Goal: Task Accomplishment & Management: Manage account settings

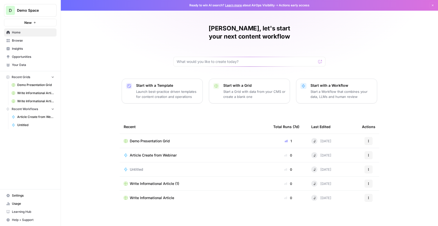
click at [179, 139] on div "Demo Presentation Grid" at bounding box center [195, 141] width 142 height 5
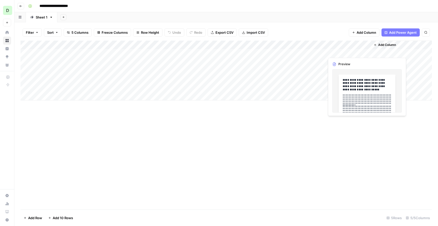
click at [349, 93] on div "Add Column" at bounding box center [227, 71] width 412 height 60
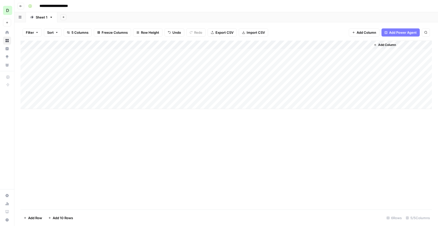
click at [361, 53] on div "Add Column" at bounding box center [227, 75] width 412 height 68
click at [365, 51] on div "Add Column" at bounding box center [227, 75] width 412 height 68
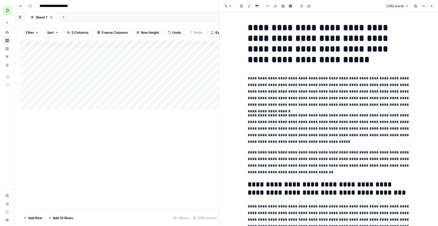
click at [323, 98] on p "**********" at bounding box center [329, 91] width 162 height 33
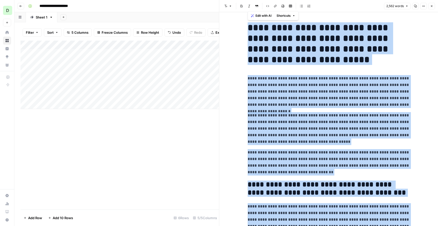
copy div "**********"
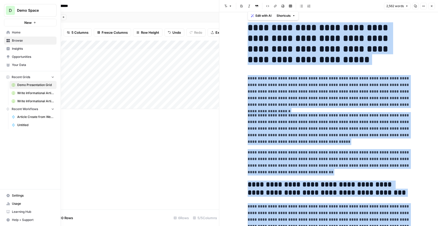
click at [24, 116] on span "Article Create from Webinar" at bounding box center [35, 117] width 37 height 5
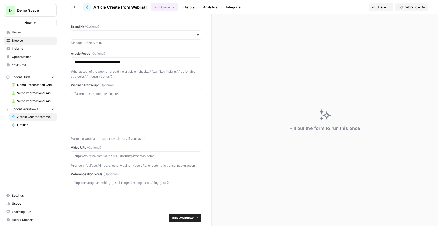
click at [409, 7] on span "Edit Workflow" at bounding box center [410, 7] width 22 height 5
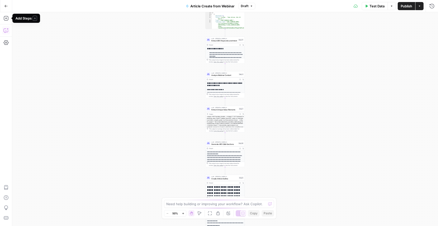
click at [6, 31] on icon "button" at bounding box center [6, 30] width 5 height 5
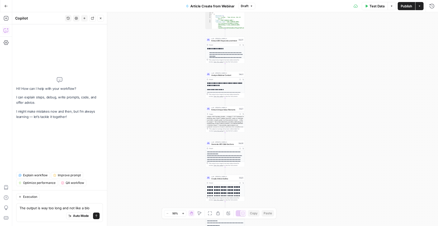
type textarea "The output is way too long and not like a blog"
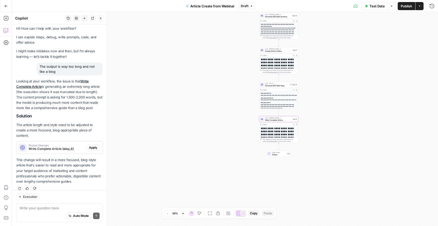
click at [93, 145] on span "Apply" at bounding box center [93, 147] width 8 height 5
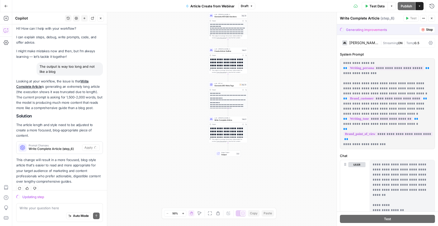
scroll to position [132, 0]
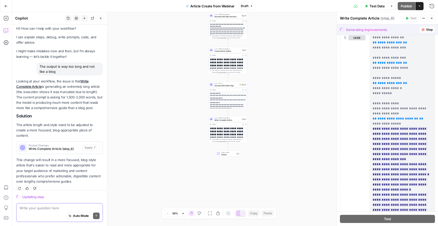
click at [75, 208] on textarea at bounding box center [60, 207] width 80 height 5
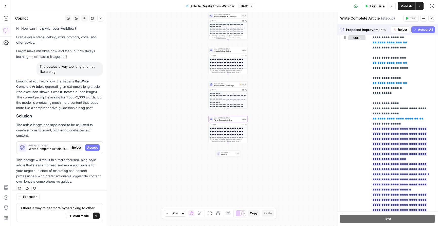
click at [91, 145] on span "Accept" at bounding box center [92, 147] width 10 height 5
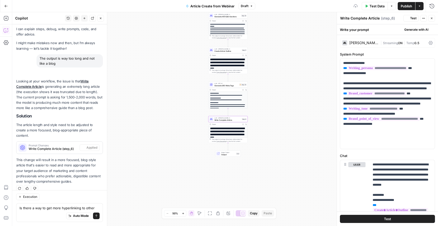
scroll to position [17, 0]
click at [97, 207] on div "Send" at bounding box center [96, 205] width 7 height 5
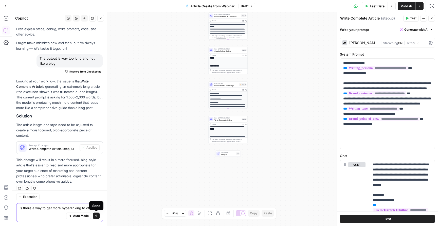
click at [91, 208] on textarea "Is there a way to get more hyperlinking to other" at bounding box center [60, 207] width 80 height 5
click at [95, 208] on textarea "Is there a way to get more hyperlinking to other" at bounding box center [60, 207] width 80 height 5
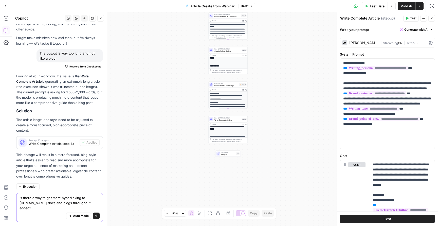
type textarea "Is there a way to get more hyperlinking to airops.com docs and blogs throughout…"
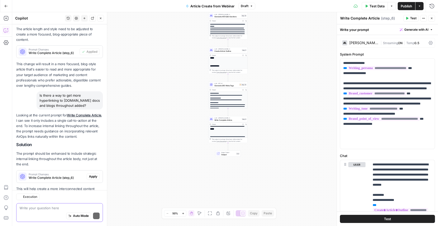
scroll to position [129, 0]
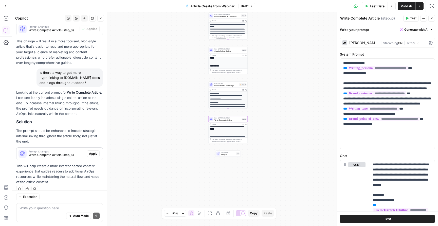
click at [96, 151] on span "Apply" at bounding box center [93, 153] width 8 height 5
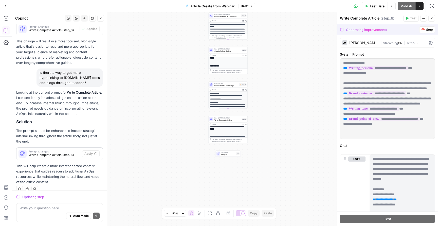
scroll to position [182, 0]
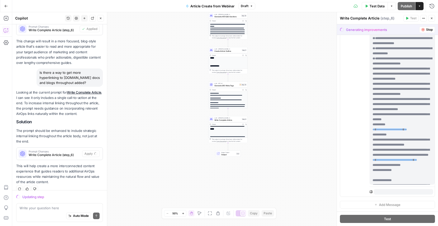
click at [65, 205] on div "Write your question here Auto Mode Send" at bounding box center [59, 212] width 87 height 19
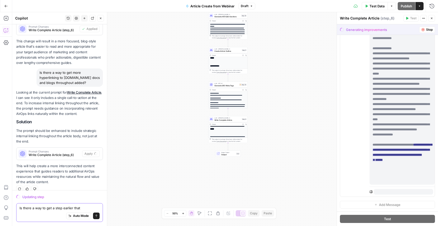
scroll to position [406, 0]
paste textarea "automatically or semi-automatically insert relevant internal links to other Air…"
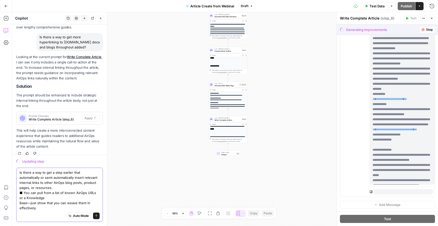
scroll to position [366, 0]
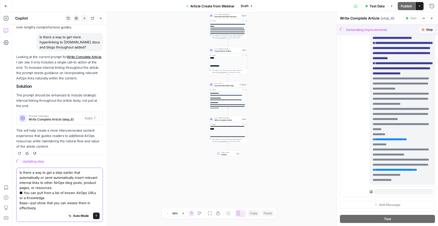
drag, startPoint x: 46, startPoint y: 208, endPoint x: 19, endPoint y: 202, distance: 27.6
click at [19, 202] on div "Is there a way to get a step earlier that automatically or semi-automatically i…" at bounding box center [59, 195] width 87 height 54
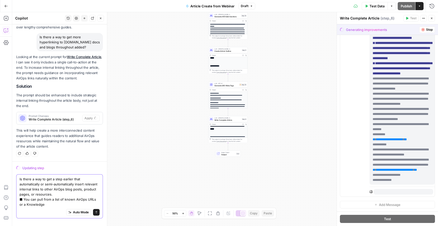
scroll to position [147, 0]
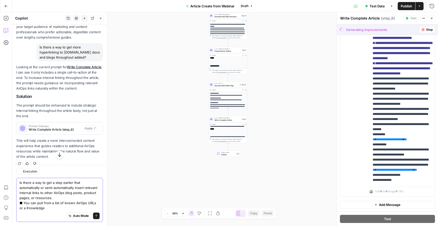
click at [22, 201] on textarea "Is there a way to get a step earlier that automatically or semi-automatically i…" at bounding box center [60, 195] width 80 height 30
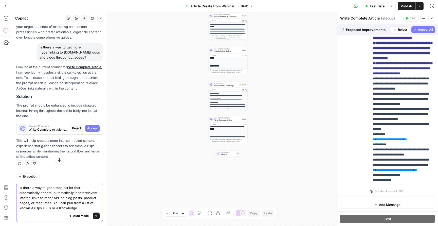
scroll to position [142, 0]
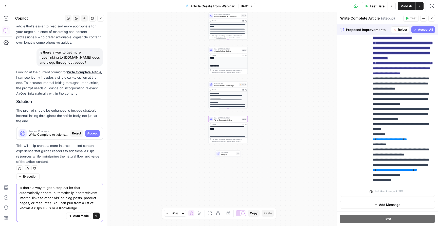
type textarea "Is there a way to get a step earlier that automatically or semi-automatically i…"
click at [95, 130] on button "Accept" at bounding box center [92, 133] width 14 height 7
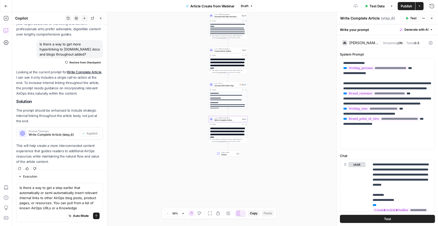
scroll to position [17, 0]
click at [77, 200] on textarea "Is there a way to get a step earlier that automatically or semi-automatically i…" at bounding box center [60, 197] width 80 height 25
click at [97, 214] on button "Send" at bounding box center [96, 216] width 7 height 7
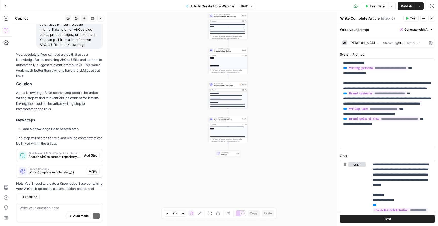
scroll to position [348, 0]
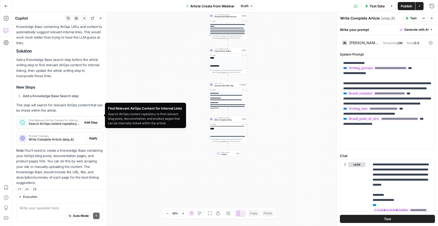
click at [68, 122] on span "Search AirOps content repository to find relevant blog posts, documentation, an…" at bounding box center [54, 124] width 51 height 5
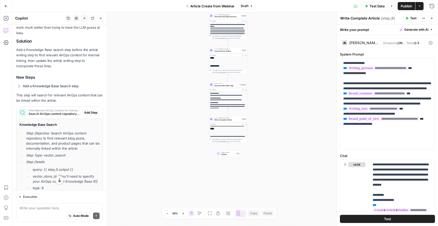
scroll to position [379, 0]
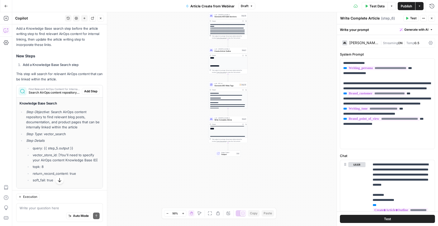
click at [380, 7] on span "Test Data" at bounding box center [377, 6] width 15 height 5
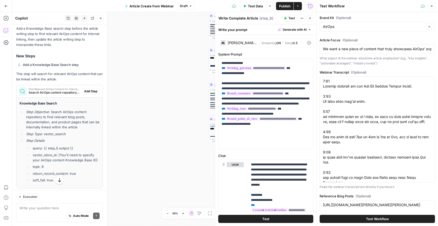
click at [385, 22] on div "AirOps Clear" at bounding box center [377, 27] width 115 height 10
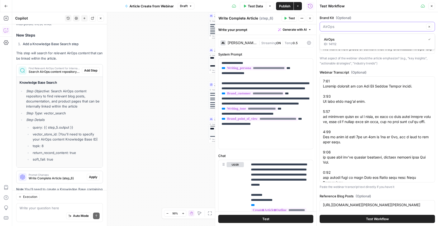
scroll to position [397, 0]
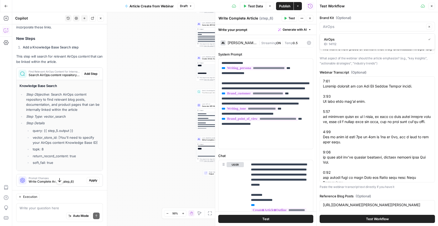
type input "AirOps"
click at [93, 72] on span "Add Step" at bounding box center [90, 74] width 13 height 5
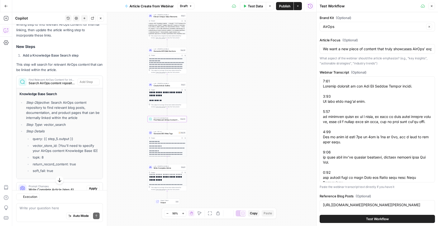
type textarea "Find Relevant AirOps Content for Internal Links"
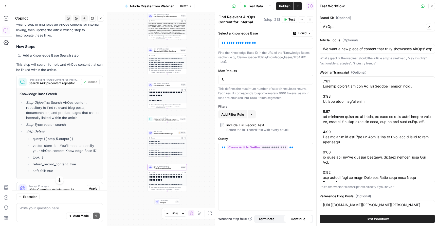
click at [95, 186] on span "Apply" at bounding box center [93, 188] width 8 height 5
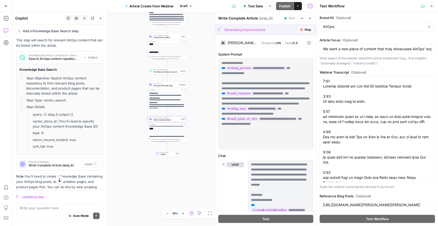
click at [162, 72] on span "Find Relevant AirOps Content for Internal Links" at bounding box center [167, 72] width 26 height 3
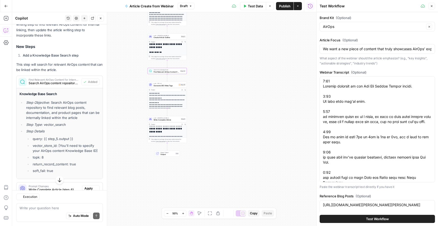
type textarea "Find Relevant AirOps Content for Internal Links"
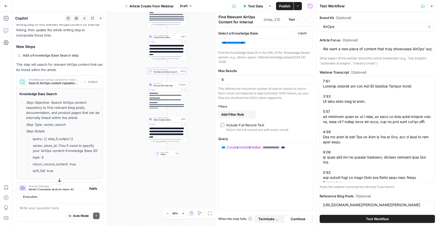
scroll to position [17, 0]
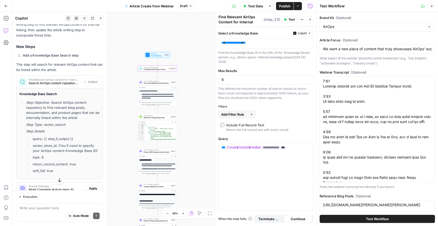
click at [290, 120] on div "**********" at bounding box center [265, 126] width 101 height 199
click at [159, 70] on span "Find Relevant AirOps Content for Internal Links" at bounding box center [156, 69] width 24 height 3
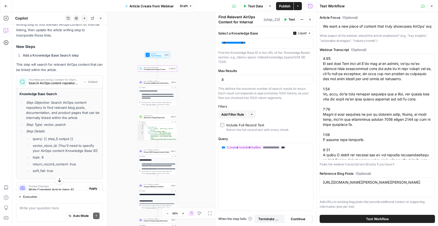
scroll to position [22, 0]
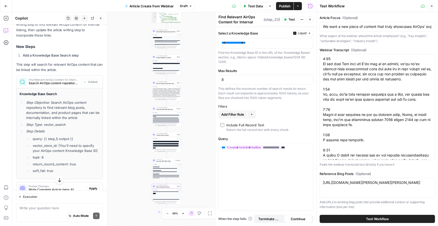
click at [90, 186] on span "Apply" at bounding box center [93, 188] width 8 height 5
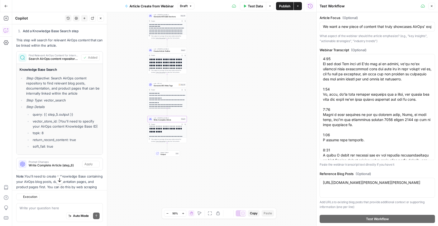
type textarea "Write Complete Article"
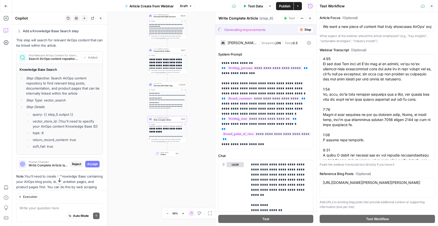
click at [92, 162] on span "Accept" at bounding box center [92, 164] width 10 height 5
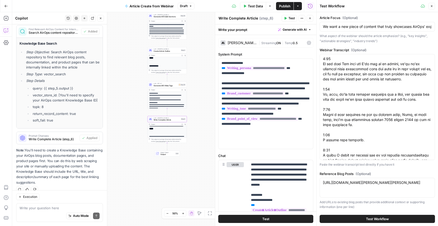
scroll to position [447, 0]
click at [70, 203] on div "Write your question here Auto Mode Send" at bounding box center [59, 212] width 87 height 19
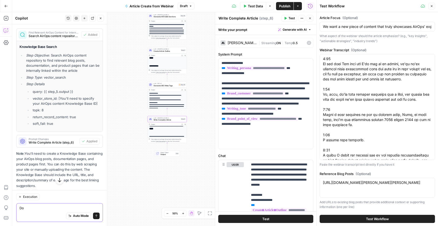
type textarea "D"
type textarea "Review the order and everything is good to function ithotu errors. Seeing error…"
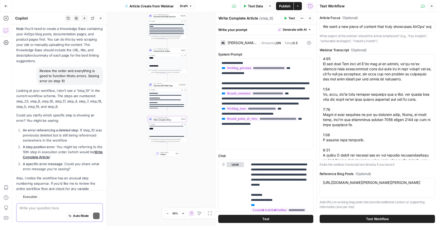
scroll to position [610, 0]
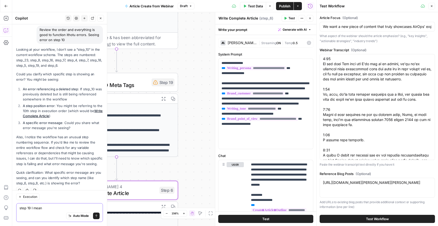
type textarea "step 19 I meant"
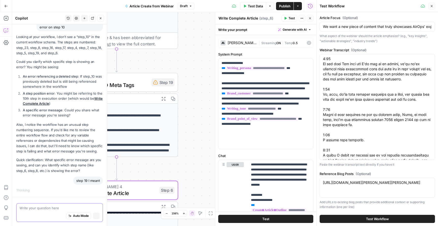
scroll to position [588, 0]
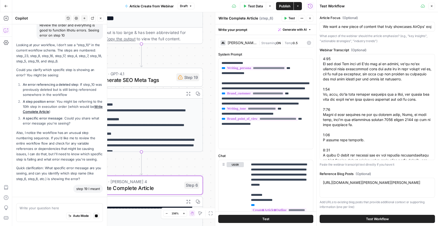
drag, startPoint x: 208, startPoint y: 133, endPoint x: 213, endPoint y: 131, distance: 5.8
click at [213, 131] on body "**********" at bounding box center [219, 113] width 438 height 226
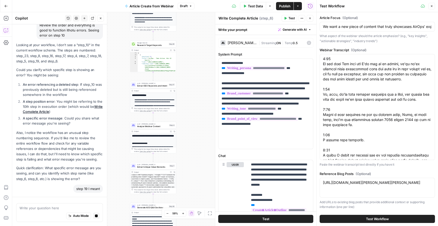
scroll to position [0, 0]
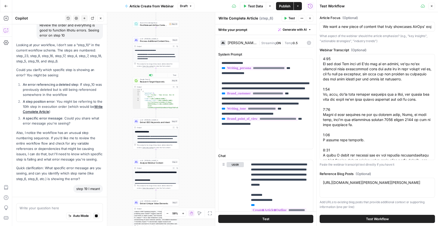
type textarea "*"
click at [157, 94] on div "[ { "position" : 1 , "title" : "AirOps - Take Action. Win AI Search." , "link" …" at bounding box center [160, 102] width 39 height 26
click at [155, 81] on span "Research Target Keywords" at bounding box center [155, 81] width 30 height 3
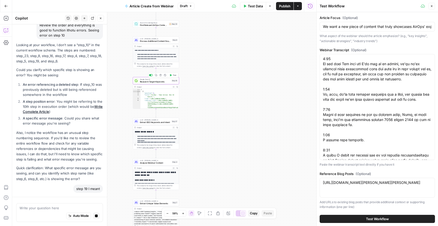
type textarea "Research Target Keywords"
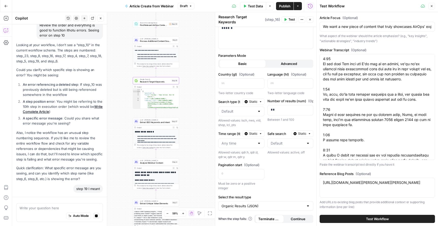
scroll to position [18, 0]
type textarea "**********"
click at [161, 97] on div "[ { "position" : 1 , "title" : "AirOps - Take Action. Win AI Search." , "link" …" at bounding box center [160, 102] width 39 height 26
click at [175, 87] on span "Expand Output" at bounding box center [174, 87] width 0 height 0
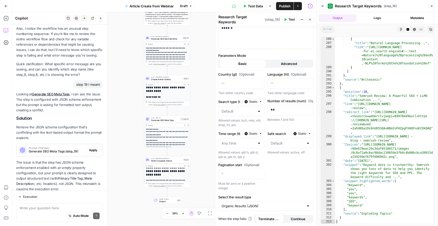
scroll to position [0, 0]
click at [93, 148] on span "Apply" at bounding box center [93, 150] width 8 height 5
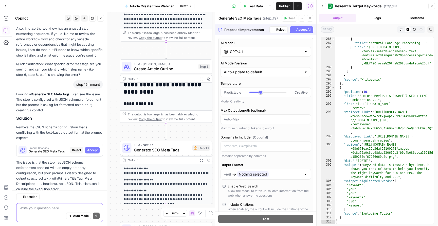
click at [65, 208] on textarea at bounding box center [60, 207] width 80 height 5
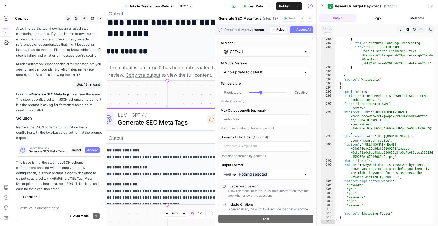
click at [93, 148] on span "Accept" at bounding box center [92, 150] width 10 height 5
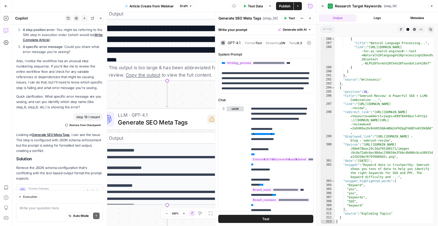
scroll to position [152, 0]
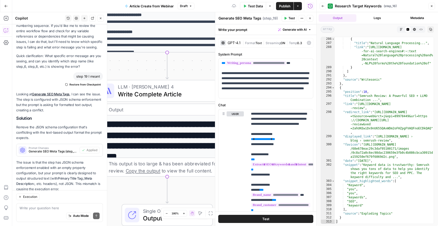
click at [63, 205] on div "Write your question here Auto Mode Send" at bounding box center [59, 212] width 87 height 19
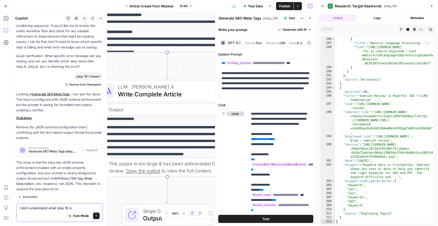
type textarea "I dont understand what step 16 is doing"
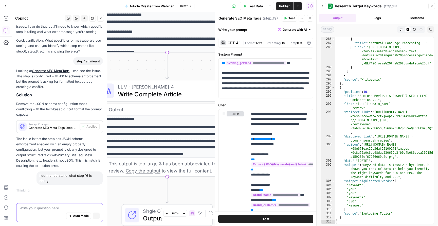
scroll to position [702, 0]
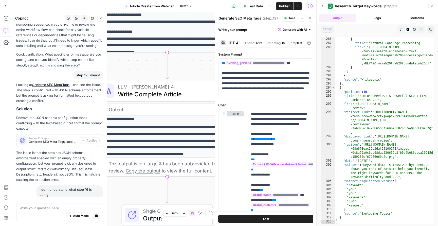
click at [309, 19] on icon "button" at bounding box center [310, 18] width 3 height 3
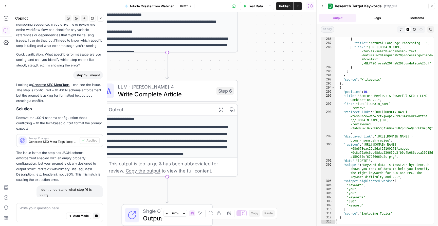
click at [322, 7] on button "Back" at bounding box center [323, 6] width 7 height 7
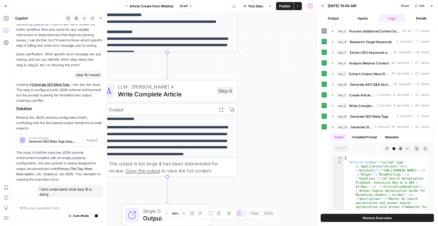
drag, startPoint x: 268, startPoint y: 70, endPoint x: 270, endPoint y: 68, distance: 2.7
click at [270, 68] on div "**********" at bounding box center [164, 119] width 304 height 214
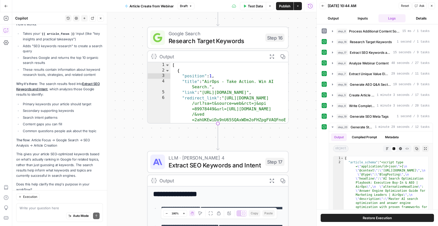
scroll to position [966, 0]
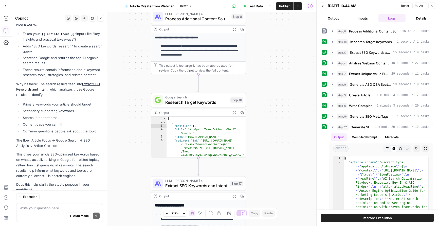
drag, startPoint x: 127, startPoint y: 45, endPoint x: 144, endPoint y: 116, distance: 72.9
click at [144, 116] on div "**********" at bounding box center [164, 38] width 304 height 214
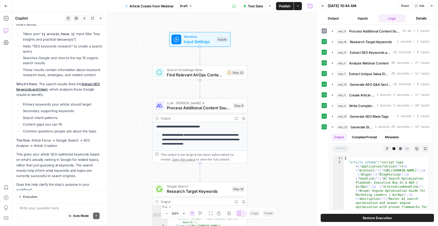
drag, startPoint x: 144, startPoint y: 52, endPoint x: 142, endPoint y: 119, distance: 67.3
click at [142, 119] on div "**********" at bounding box center [164, 38] width 304 height 214
click at [228, 75] on div "Step 23" at bounding box center [236, 72] width 19 height 6
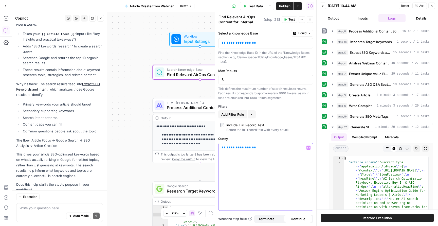
drag, startPoint x: 251, startPoint y: 146, endPoint x: 200, endPoint y: 140, distance: 51.3
click at [199, 140] on body "**********" at bounding box center [219, 113] width 438 height 226
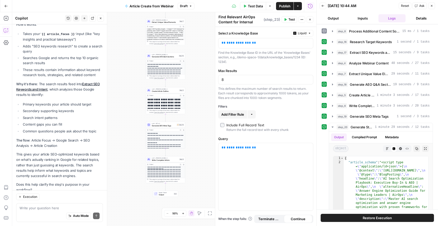
scroll to position [0, 0]
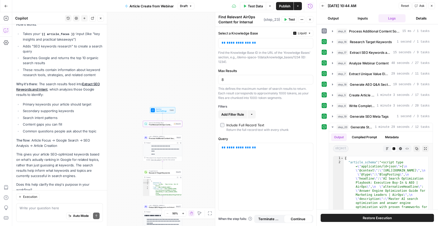
click at [155, 125] on span "Find Relevant AirOps Content for Internal Links" at bounding box center [161, 125] width 24 height 3
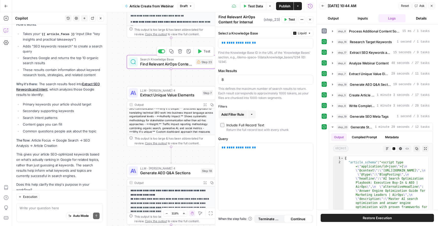
scroll to position [0, 0]
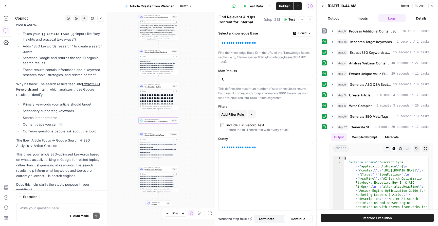
click at [188, 118] on div "**********" at bounding box center [164, 119] width 304 height 214
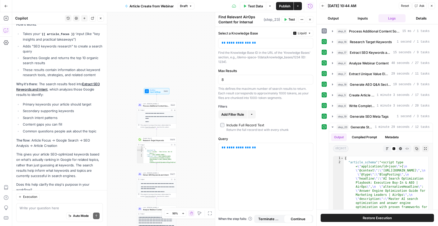
click at [54, 211] on div "Auto Mode Send" at bounding box center [60, 216] width 80 height 11
click at [337, 18] on button "Output" at bounding box center [333, 18] width 27 height 8
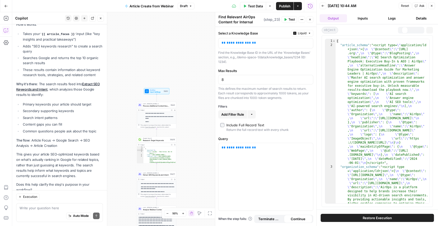
click at [324, 6] on icon "button" at bounding box center [323, 5] width 3 height 3
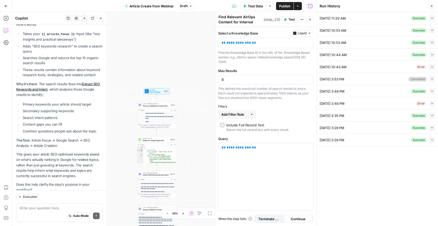
click at [254, 7] on span "Test Data" at bounding box center [255, 6] width 15 height 5
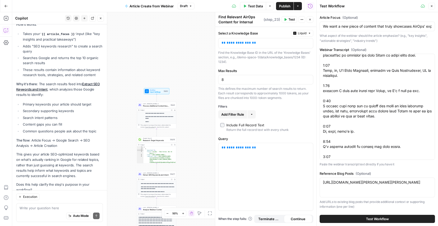
scroll to position [22, 0]
click at [377, 215] on div "Test Workflow" at bounding box center [377, 219] width 115 height 14
click at [379, 217] on span "Test Workflow" at bounding box center [377, 218] width 23 height 5
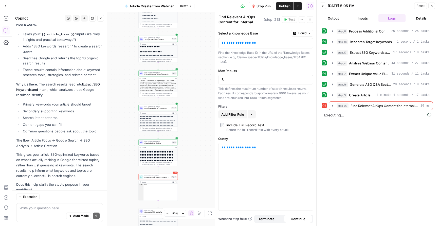
scroll to position [21, 0]
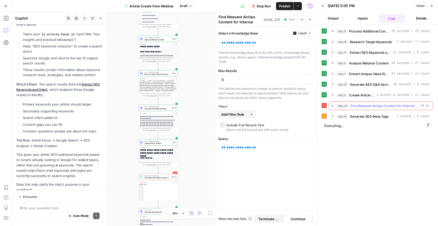
click at [332, 106] on icon "button" at bounding box center [333, 106] width 4 height 4
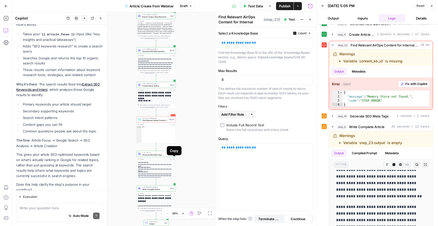
scroll to position [64, 0]
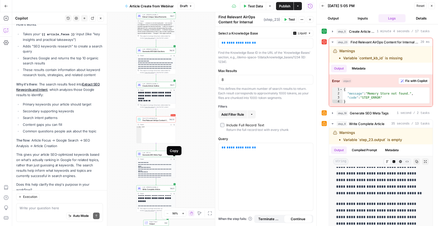
click at [158, 122] on span "Find Relevant AirOps Content for Internal Links" at bounding box center [156, 120] width 26 height 3
click at [49, 211] on div "Auto Mode Send" at bounding box center [60, 216] width 80 height 11
type textarea "step 23 didn't work"
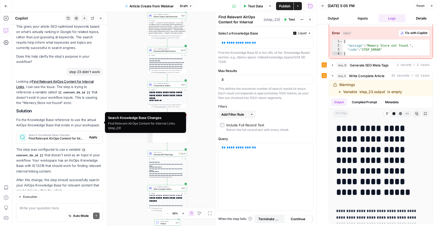
click at [93, 135] on span "Apply" at bounding box center [93, 137] width 8 height 5
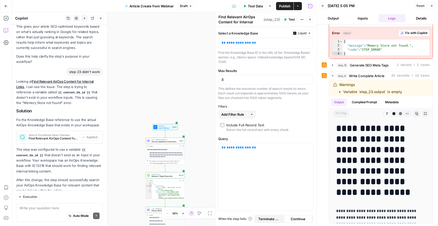
click at [161, 127] on span "Workflow" at bounding box center [165, 126] width 13 height 2
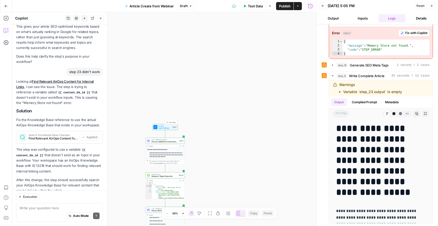
type textarea "Inputs"
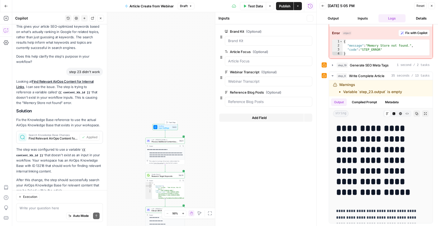
scroll to position [1020, 0]
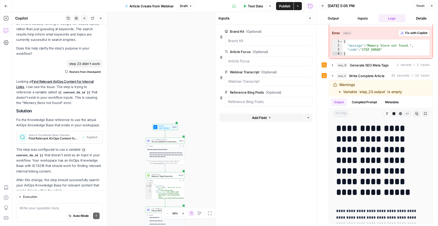
click at [280, 120] on button "Add Field" at bounding box center [261, 118] width 84 height 8
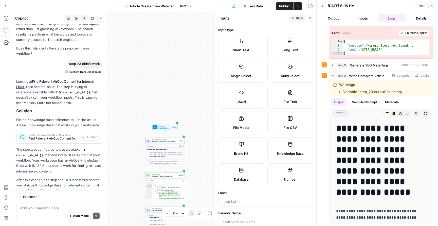
click at [289, 152] on span "Knowledge Base" at bounding box center [290, 153] width 27 height 5
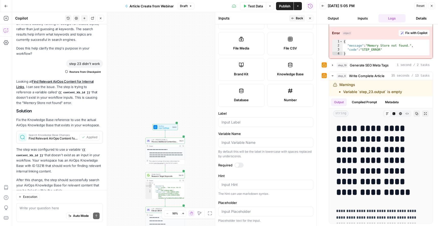
scroll to position [79, 0]
click at [278, 123] on input "Label" at bounding box center [266, 122] width 89 height 5
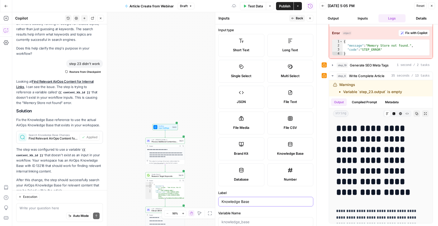
scroll to position [0, 0]
type input "Knowledge Base"
click at [292, 19] on icon "button" at bounding box center [292, 18] width 3 height 3
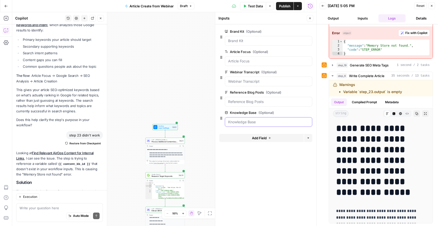
drag, startPoint x: 264, startPoint y: 120, endPoint x: 265, endPoint y: 123, distance: 3.4
click at [264, 120] on Base "Knowledge Base (Optional)" at bounding box center [268, 121] width 81 height 5
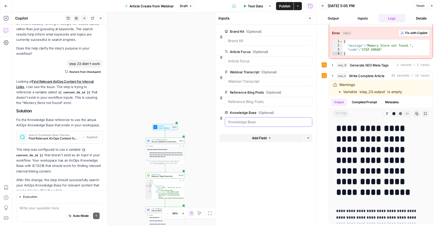
click at [265, 124] on Base "Knowledge Base (Optional)" at bounding box center [268, 121] width 81 height 5
click at [258, 7] on span "Test Data" at bounding box center [255, 6] width 15 height 5
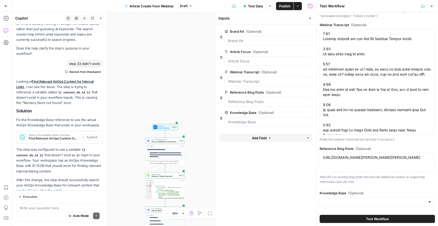
scroll to position [47, 0]
click at [351, 203] on input "Knowledge Base (Optional)" at bounding box center [374, 202] width 103 height 5
click at [362, 176] on div "ID: 13218" at bounding box center [377, 178] width 107 height 5
type input "AirOps"
click at [362, 218] on button "Test Workflow" at bounding box center [377, 219] width 115 height 8
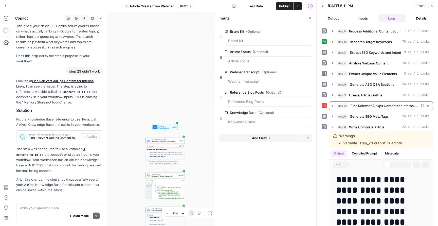
scroll to position [1020, 0]
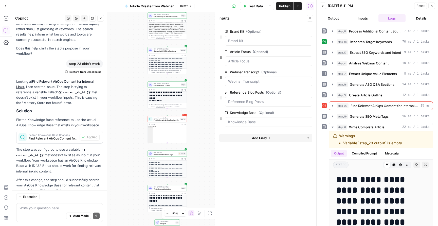
click at [168, 119] on span "Find Relevant AirOps Content for Internal Links" at bounding box center [167, 120] width 26 height 3
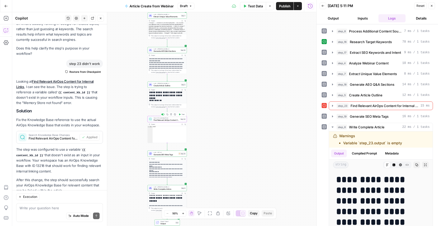
type textarea "Find Relevant AirOps Content for Internal Links"
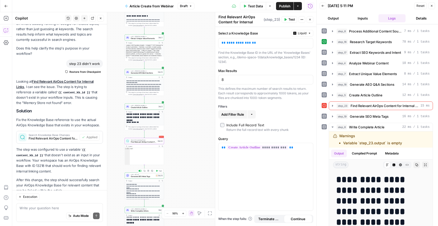
scroll to position [0, 0]
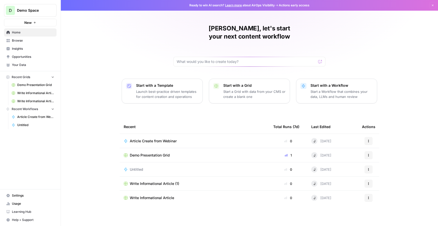
click at [26, 62] on link "Your Data" at bounding box center [30, 65] width 53 height 8
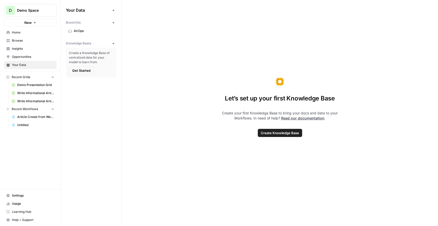
click at [89, 32] on span "AirOps" at bounding box center [94, 31] width 40 height 5
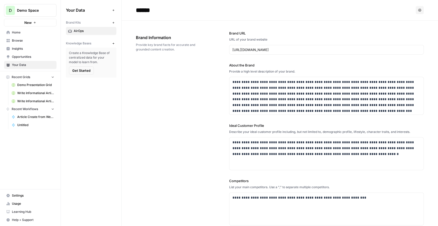
click at [88, 73] on button "Get Started" at bounding box center [81, 70] width 25 height 8
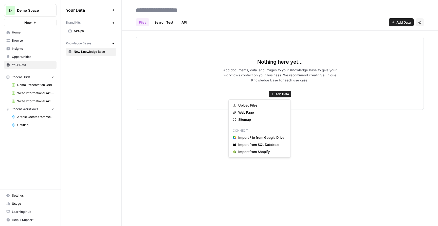
click at [284, 95] on span "Add Data" at bounding box center [282, 94] width 13 height 5
click at [255, 120] on span "Sitemap" at bounding box center [261, 119] width 46 height 5
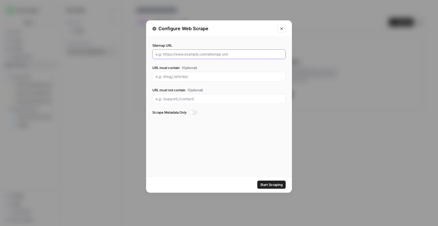
click at [201, 56] on input "Sitemap URL" at bounding box center [219, 54] width 127 height 5
paste input "[URL][DOMAIN_NAME]"
type input "[URL][DOMAIN_NAME]"
click at [268, 188] on button "Start Scraping" at bounding box center [272, 185] width 28 height 8
drag, startPoint x: 224, startPoint y: 52, endPoint x: 125, endPoint y: 46, distance: 99.1
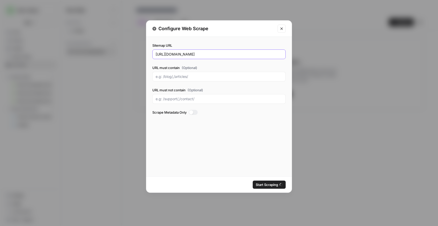
click at [125, 46] on div "Configure Web Scrape Sitemap URL [URL][DOMAIN_NAME] URL must contain (Optional)…" at bounding box center [219, 113] width 438 height 226
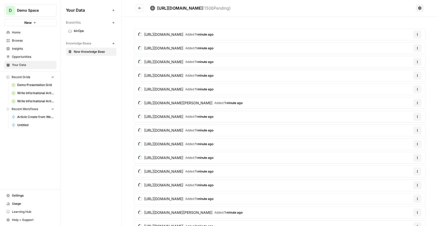
click at [139, 7] on icon "Go back" at bounding box center [140, 8] width 4 height 4
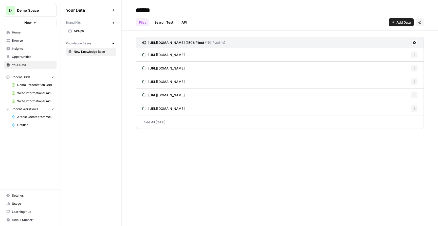
type input "******"
click at [416, 43] on icon at bounding box center [414, 42] width 3 height 3
click at [245, 120] on link "See All (1506)" at bounding box center [280, 121] width 288 height 13
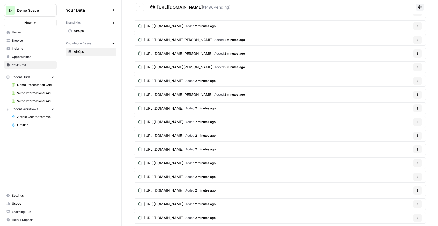
scroll to position [784, 0]
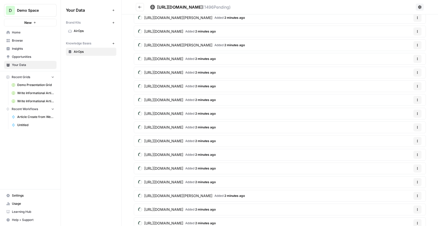
click at [183, 128] on span "[URL][DOMAIN_NAME]" at bounding box center [163, 127] width 39 height 5
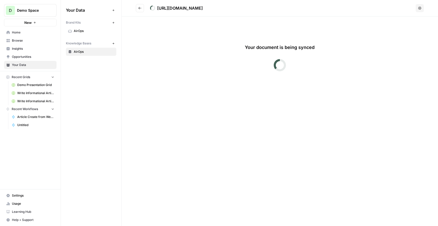
click at [143, 11] on button "Go back" at bounding box center [140, 8] width 8 height 8
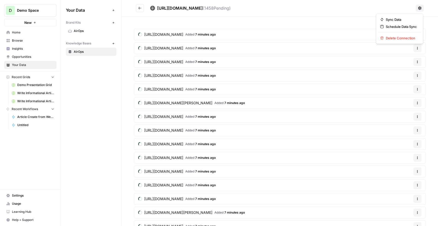
click at [417, 8] on button at bounding box center [420, 8] width 8 height 7
click at [142, 5] on button "Go back" at bounding box center [140, 8] width 8 height 8
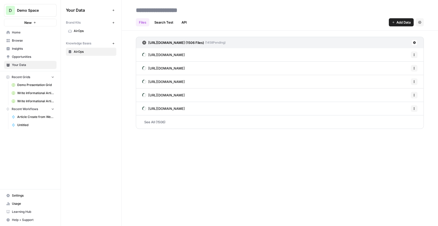
click at [165, 25] on link "Search Test" at bounding box center [163, 22] width 25 height 8
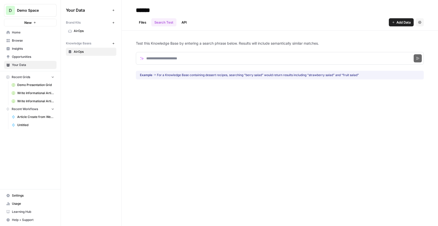
click at [139, 23] on link "Files" at bounding box center [142, 22] width 13 height 8
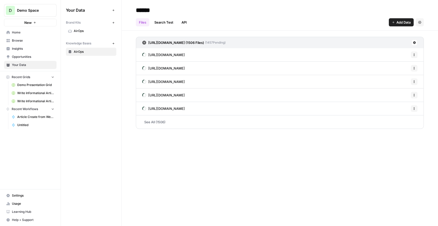
click at [184, 22] on link "API" at bounding box center [184, 22] width 11 height 8
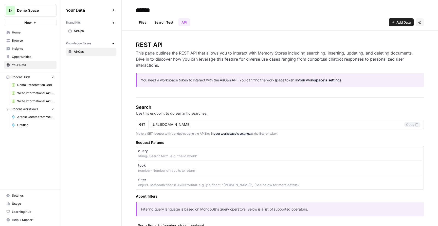
click at [168, 24] on link "Search Test" at bounding box center [163, 22] width 25 height 8
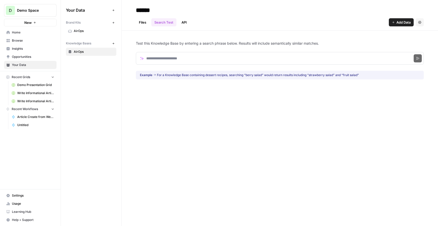
click at [419, 25] on button "Settings" at bounding box center [420, 22] width 8 height 8
click at [141, 27] on header "****** Files Search Test API Add Data Settings" at bounding box center [280, 15] width 317 height 31
click at [143, 22] on link "Files" at bounding box center [142, 22] width 13 height 8
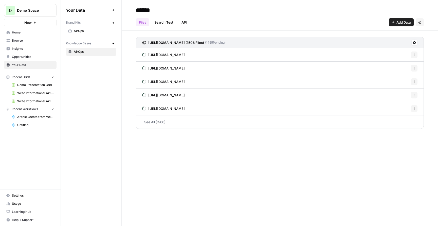
click at [88, 26] on div "Brand Kits New" at bounding box center [91, 22] width 50 height 9
click at [88, 29] on span "AirOps" at bounding box center [94, 31] width 40 height 5
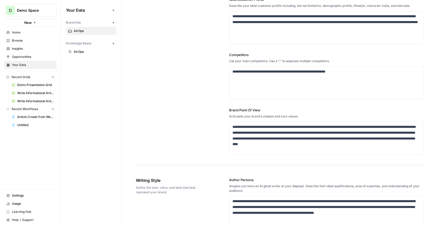
scroll to position [115, 0]
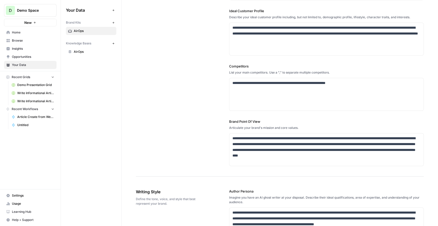
click at [89, 59] on div "Your Data Add Data Brand Kits New AirOps Knowledge Bases New AirOps" at bounding box center [91, 31] width 61 height 62
click at [82, 54] on link "AirOps" at bounding box center [91, 52] width 50 height 8
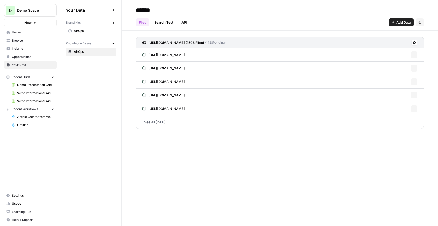
click at [168, 121] on link "See All (1506)" at bounding box center [280, 121] width 288 height 13
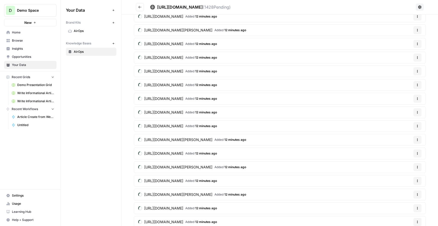
scroll to position [22, 0]
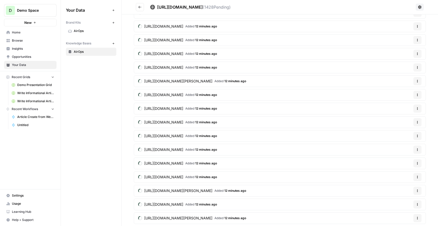
click at [420, 8] on icon at bounding box center [420, 6] width 3 height 3
click at [404, 37] on span "Delete Connection" at bounding box center [401, 37] width 31 height 5
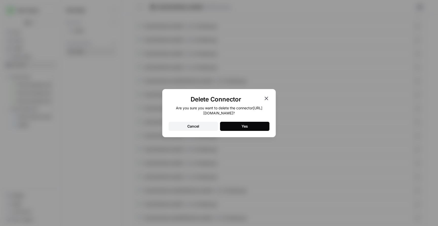
click at [247, 126] on div "Yes" at bounding box center [245, 126] width 6 height 5
click at [265, 98] on icon "button" at bounding box center [267, 98] width 6 height 6
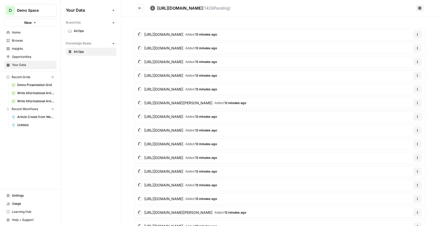
scroll to position [0, 0]
click at [138, 12] on button "Go back" at bounding box center [140, 8] width 8 height 8
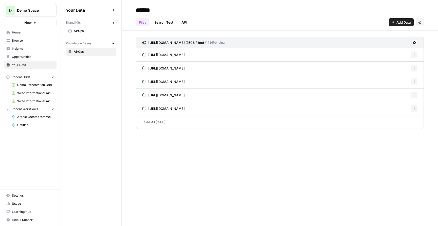
click at [114, 41] on button "New" at bounding box center [113, 43] width 6 height 6
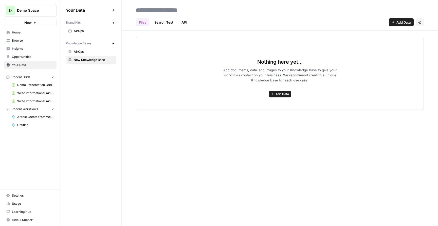
click at [283, 94] on span "Add Data" at bounding box center [282, 94] width 13 height 5
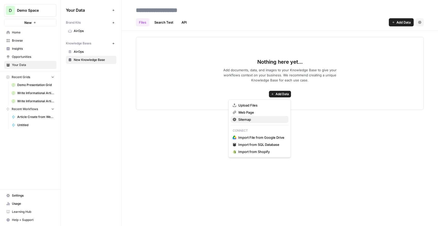
click at [273, 122] on span "Sitemap" at bounding box center [261, 119] width 46 height 5
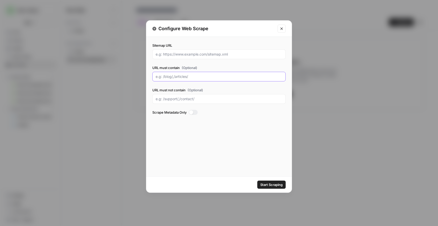
click at [223, 76] on input "URL must contain (Optional)" at bounding box center [219, 76] width 127 height 5
click at [283, 31] on button "Close modal" at bounding box center [282, 29] width 8 height 8
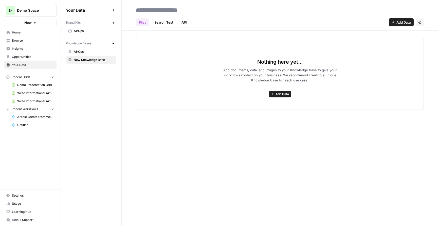
click at [96, 48] on link "AirOps" at bounding box center [91, 52] width 50 height 8
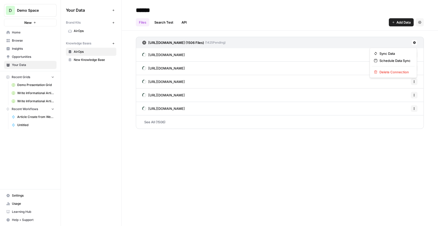
click at [413, 43] on button at bounding box center [415, 43] width 6 height 6
click at [394, 72] on span "Delete Connection" at bounding box center [395, 72] width 31 height 5
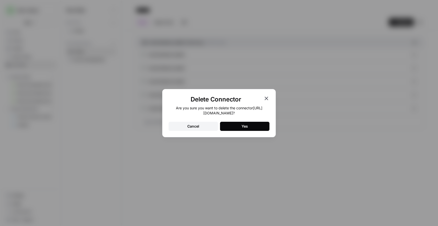
click at [242, 124] on div "Yes" at bounding box center [245, 126] width 6 height 5
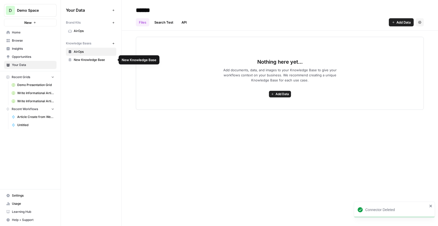
click at [89, 50] on span "AirOps" at bounding box center [94, 51] width 40 height 5
click at [281, 97] on button "Add Data" at bounding box center [280, 94] width 22 height 7
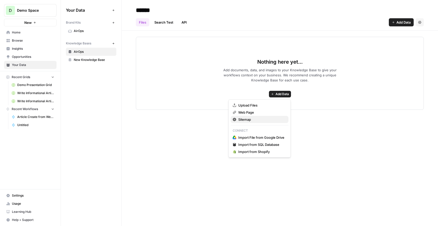
click at [264, 118] on span "Sitemap" at bounding box center [261, 119] width 46 height 5
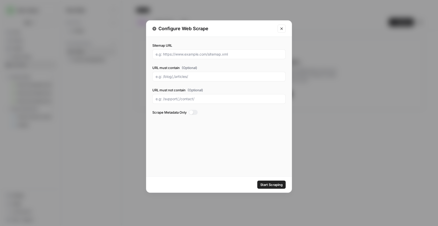
click at [229, 46] on label "Sitemap URL" at bounding box center [218, 45] width 133 height 5
click at [229, 52] on input "Sitemap URL" at bounding box center [219, 54] width 127 height 5
type input "a"
paste input "[URL][DOMAIN_NAME]"
type input "[URL][DOMAIN_NAME][DOMAIN_NAME]"
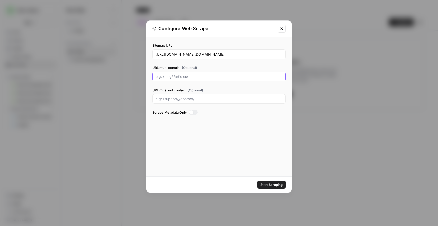
click at [218, 78] on input "URL must contain (Optional)" at bounding box center [219, 76] width 127 height 5
type input "/blog"
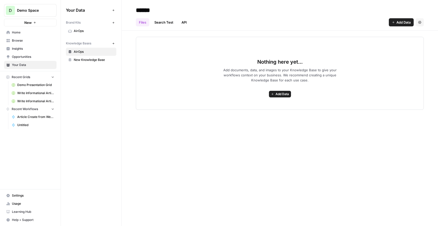
click at [281, 96] on button "Add Data" at bounding box center [280, 94] width 22 height 7
click at [176, 111] on div "****** Files Search Test API Add Data Settings Nothing here yet... Add document…" at bounding box center [280, 113] width 317 height 226
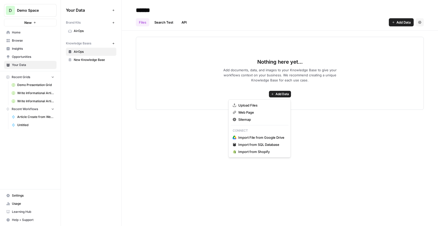
click at [287, 93] on span "Add Data" at bounding box center [282, 94] width 13 height 5
click at [269, 113] on span "Web Page" at bounding box center [261, 112] width 46 height 5
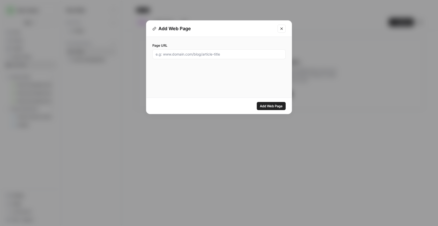
click at [280, 29] on icon "Close modal" at bounding box center [282, 29] width 4 height 4
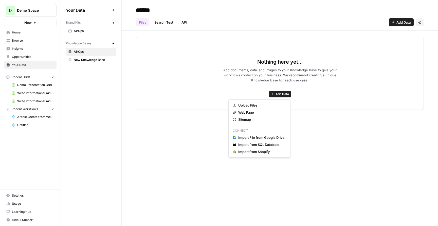
click at [278, 93] on span "Add Data" at bounding box center [282, 94] width 13 height 5
click at [276, 118] on span "Sitemap" at bounding box center [261, 119] width 46 height 5
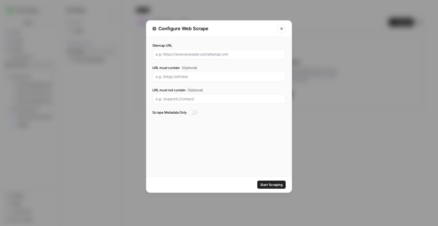
click at [248, 60] on div "Sitemap URL URL must contain (Optional) URL must not contain (Optional) Scrape …" at bounding box center [218, 80] width 133 height 74
click at [239, 53] on input "Sitemap URL" at bounding box center [219, 54] width 127 height 5
type input "[DOMAIN_NAME][URL]"
type input "/blog"
click at [261, 182] on button "Start Scraping" at bounding box center [272, 185] width 28 height 8
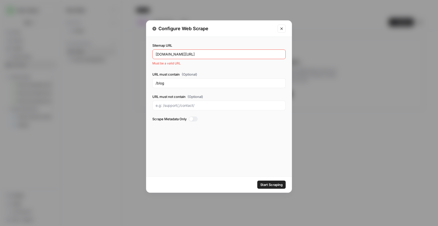
drag, startPoint x: 223, startPoint y: 55, endPoint x: 178, endPoint y: 55, distance: 44.7
click at [178, 55] on input "[DOMAIN_NAME][URL]" at bounding box center [219, 54] width 127 height 5
paste input "[URL][DOMAIN_NAME]"
type input "[URL][DOMAIN_NAME]"
click at [265, 187] on button "Start Scraping" at bounding box center [272, 185] width 28 height 8
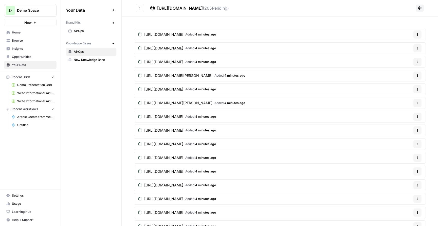
click at [141, 10] on button "Go back" at bounding box center [140, 8] width 8 height 8
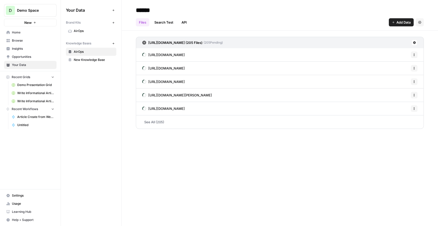
click at [89, 60] on span "New Knowledge Base" at bounding box center [94, 60] width 40 height 5
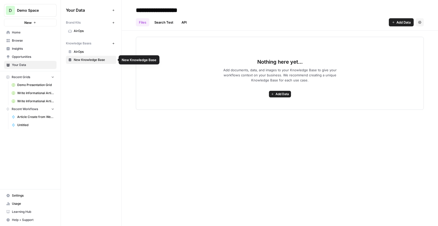
click at [90, 52] on span "AirOps" at bounding box center [94, 51] width 40 height 5
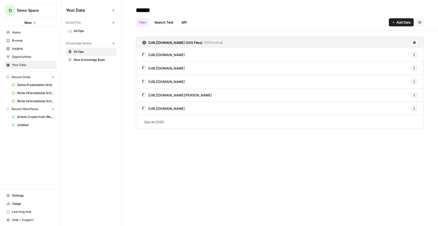
click at [92, 35] on link "AirOps" at bounding box center [91, 31] width 50 height 8
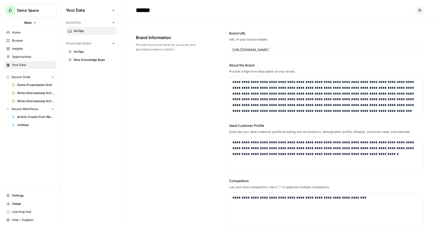
click at [88, 52] on span "AirOps" at bounding box center [94, 51] width 40 height 5
